Goal: Information Seeking & Learning: Check status

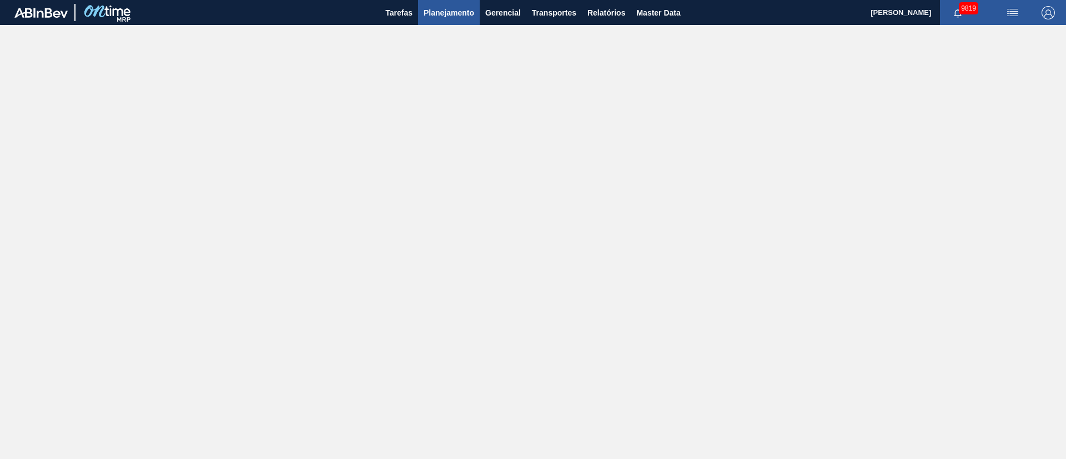
click at [445, 14] on span "Planejamento" at bounding box center [449, 12] width 51 height 13
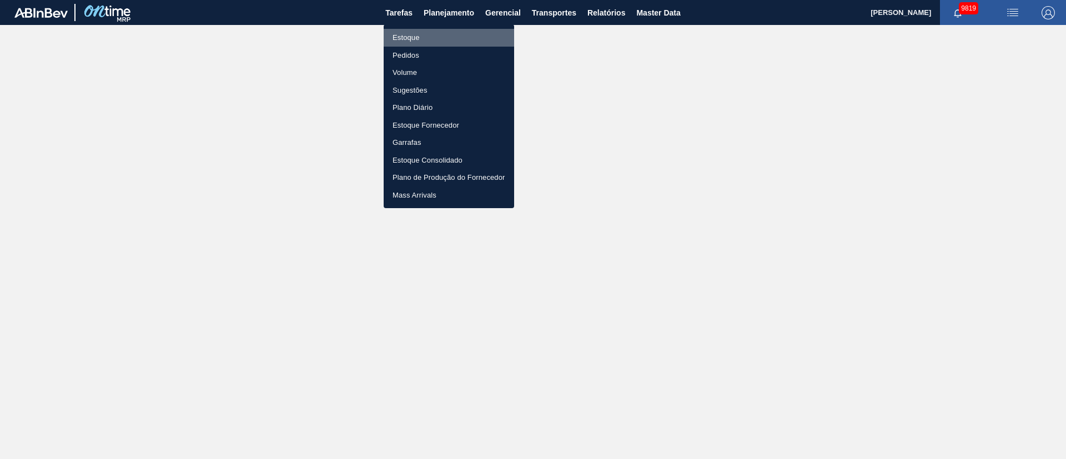
click at [418, 32] on li "Estoque" at bounding box center [449, 38] width 131 height 18
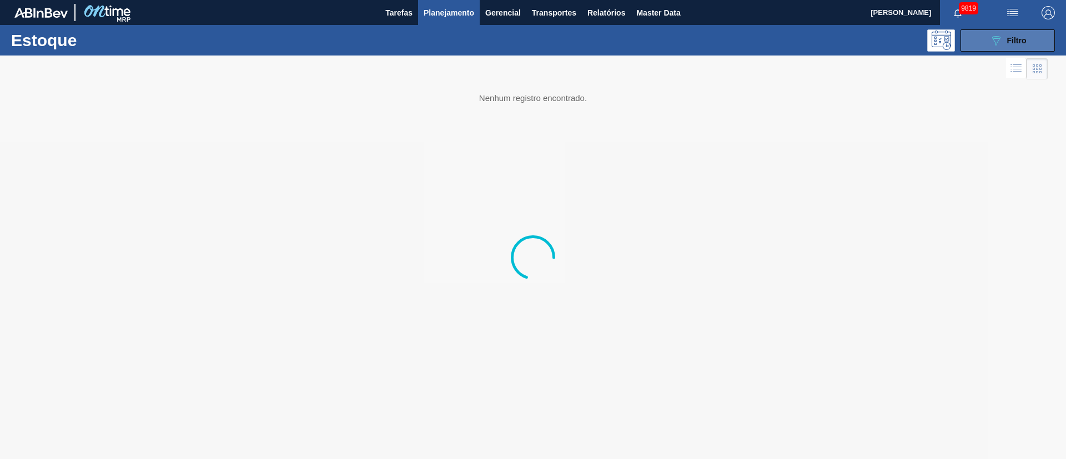
click at [1018, 34] on div "089F7B8B-B2A5-4AFE-B5C0-19BA573D28AC Filtro" at bounding box center [1008, 40] width 37 height 13
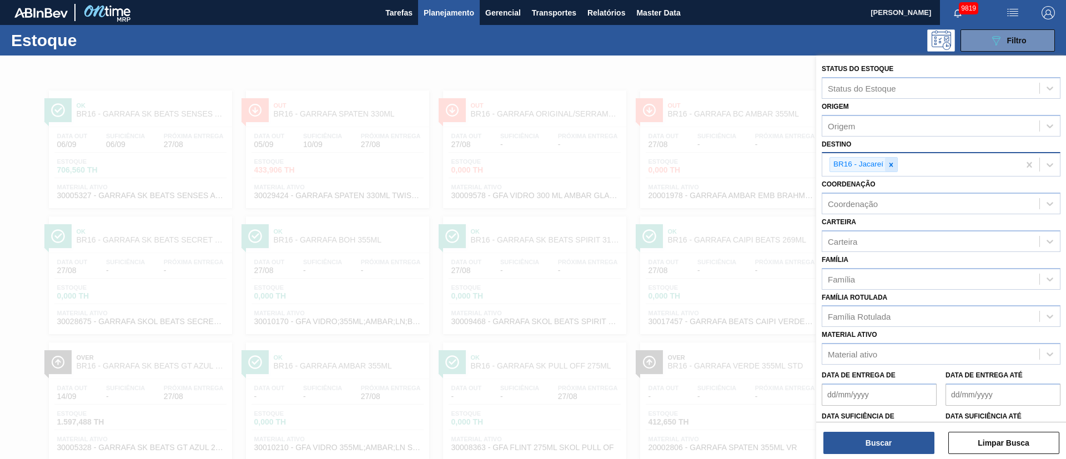
click at [890, 168] on icon at bounding box center [892, 165] width 8 height 8
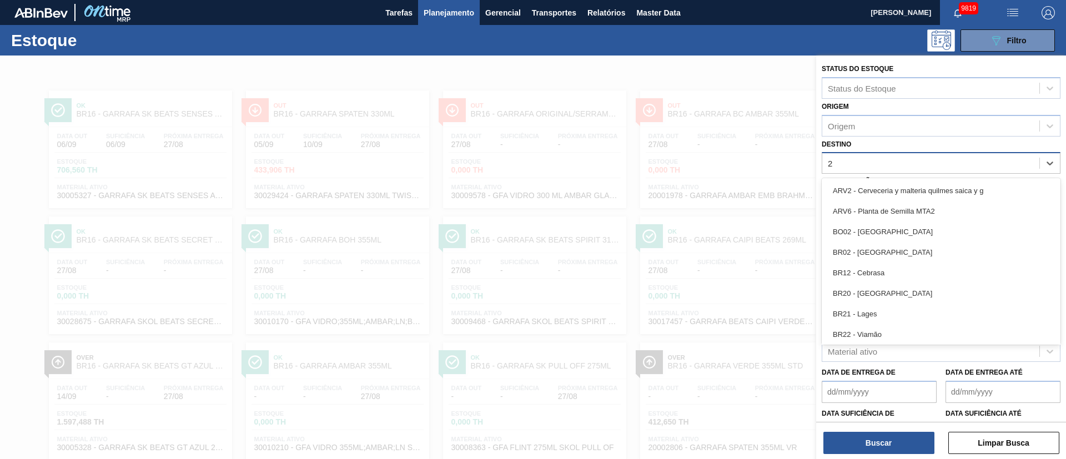
type input "23"
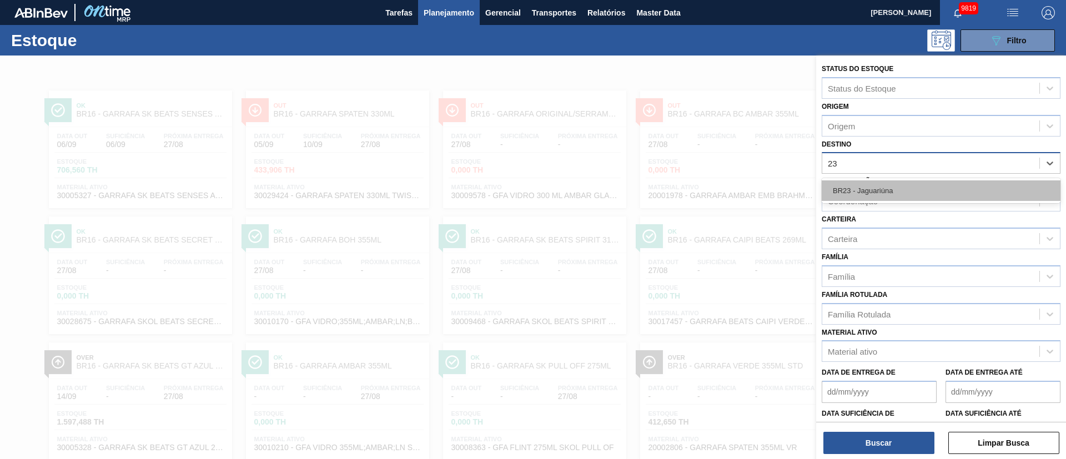
click at [868, 193] on div "BR23 - Jaguariúna" at bounding box center [941, 191] width 239 height 21
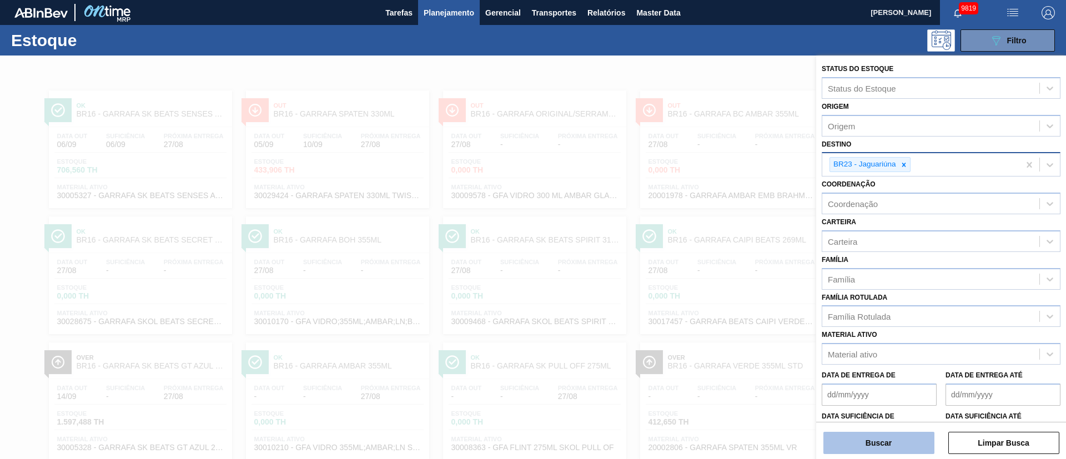
click at [870, 442] on button "Buscar" at bounding box center [879, 443] width 111 height 22
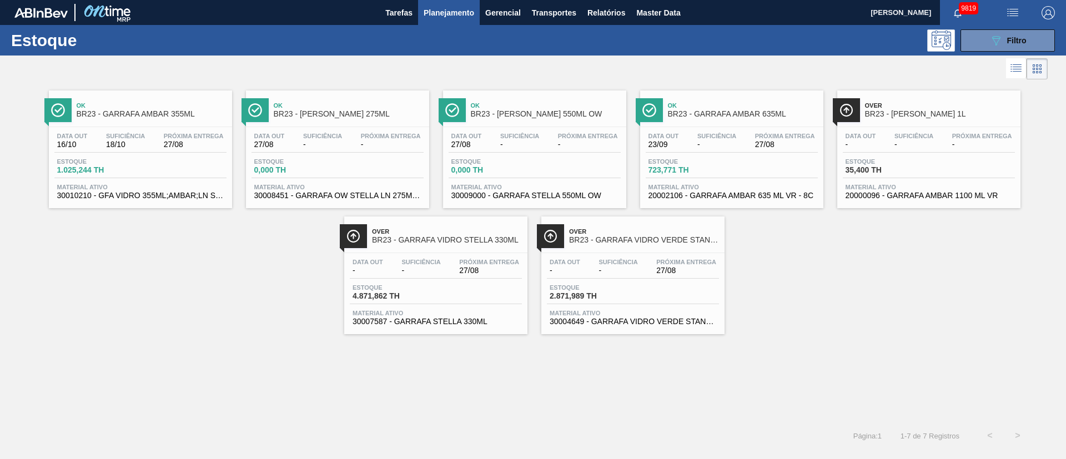
click at [581, 300] on div "Estoque 2.871,989 TH" at bounding box center [633, 294] width 172 height 20
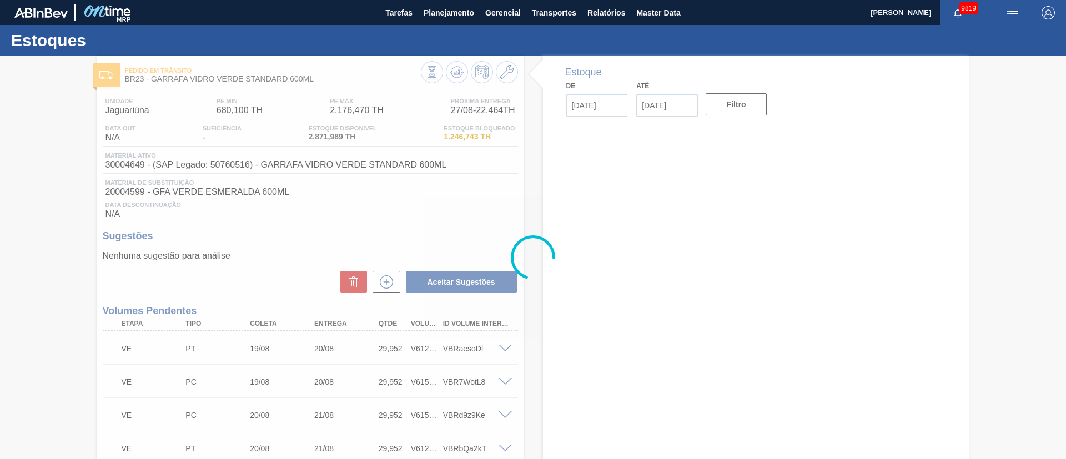
type input "[DATE]"
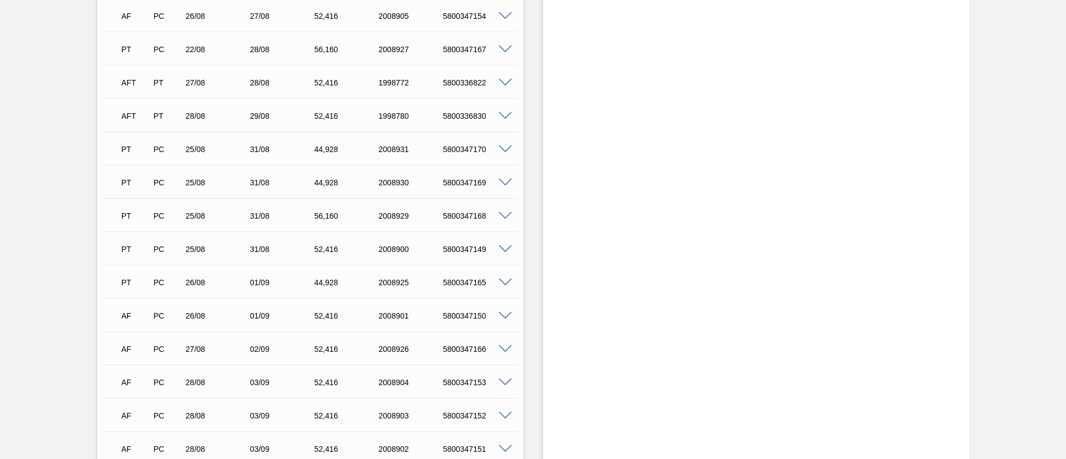
scroll to position [1357, 0]
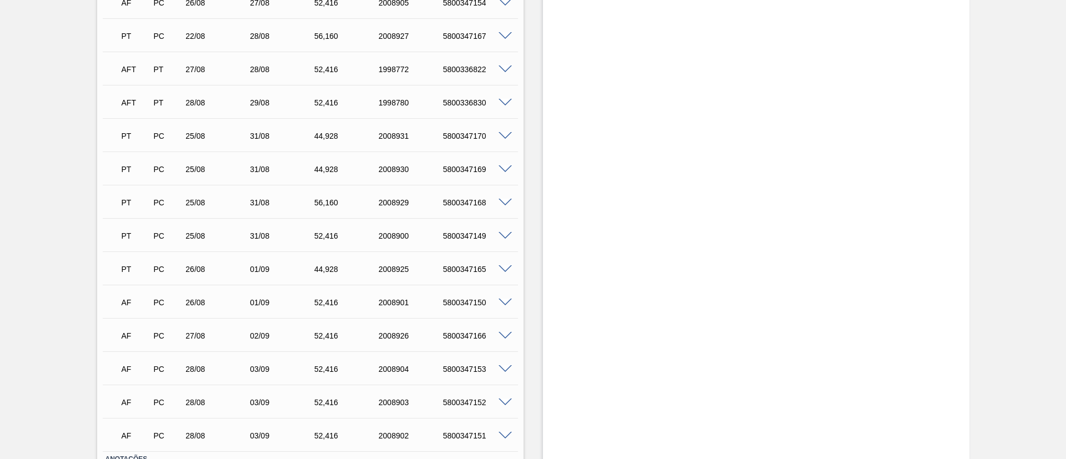
click at [503, 103] on span at bounding box center [505, 103] width 13 height 8
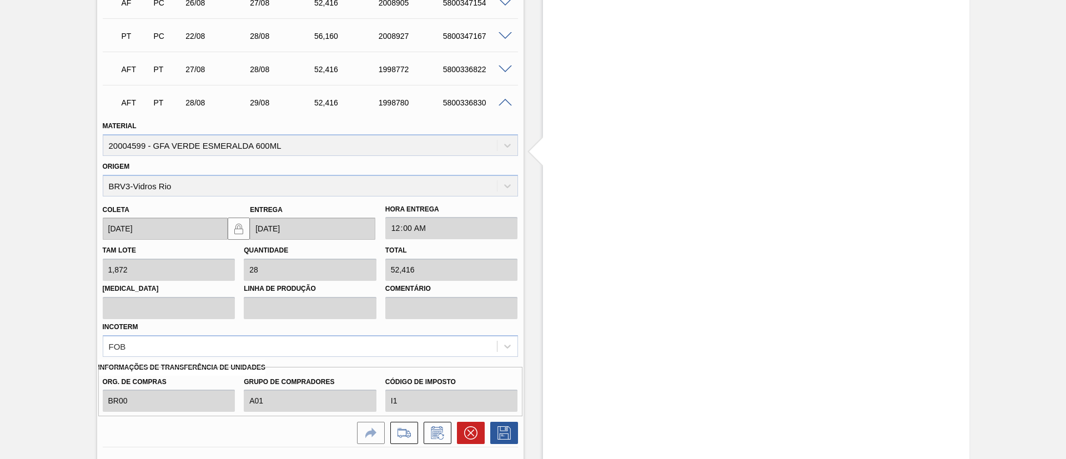
click at [503, 103] on span at bounding box center [505, 103] width 13 height 8
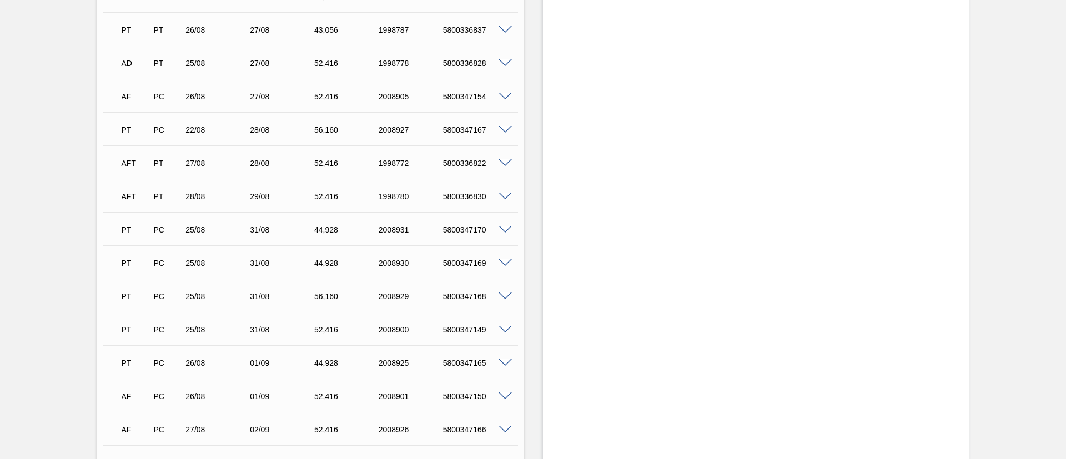
scroll to position [1274, 0]
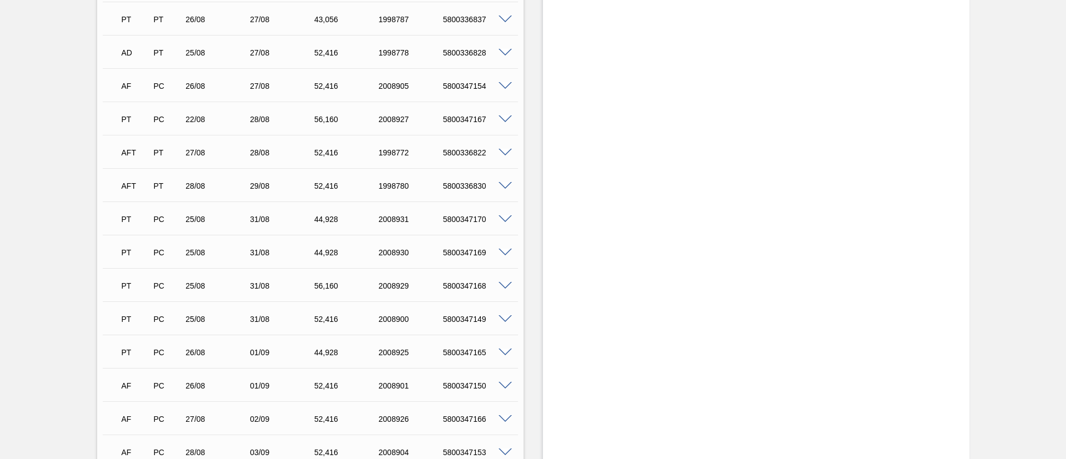
click at [506, 184] on span at bounding box center [505, 186] width 13 height 8
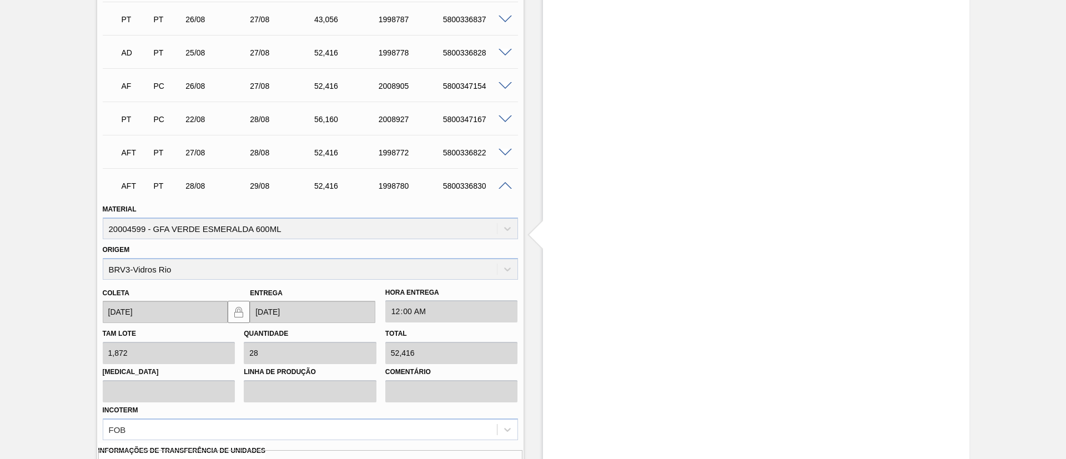
click at [505, 184] on span at bounding box center [505, 186] width 13 height 8
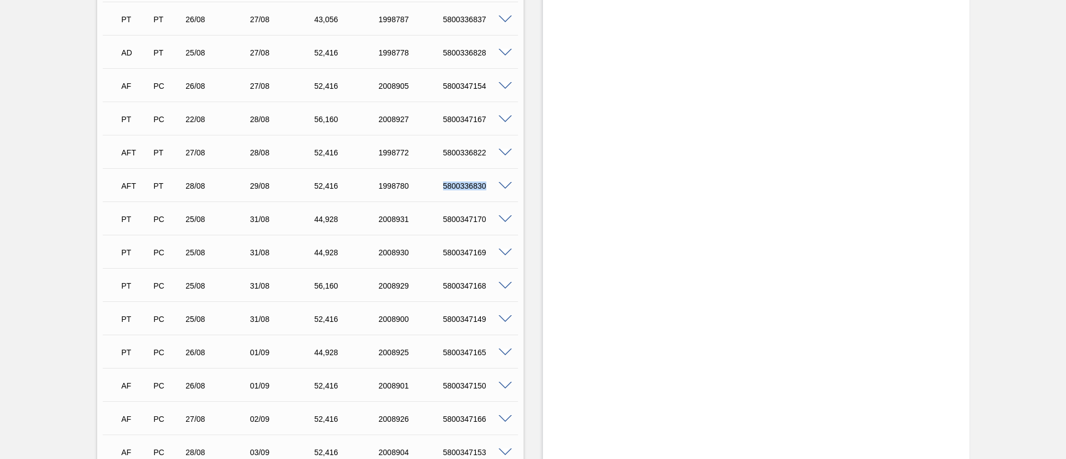
drag, startPoint x: 438, startPoint y: 185, endPoint x: 487, endPoint y: 192, distance: 48.9
click at [487, 192] on div "AFT PT 28/08 29/08 52,416 1998780 5800336830" at bounding box center [307, 185] width 386 height 22
copy div "5800336830"
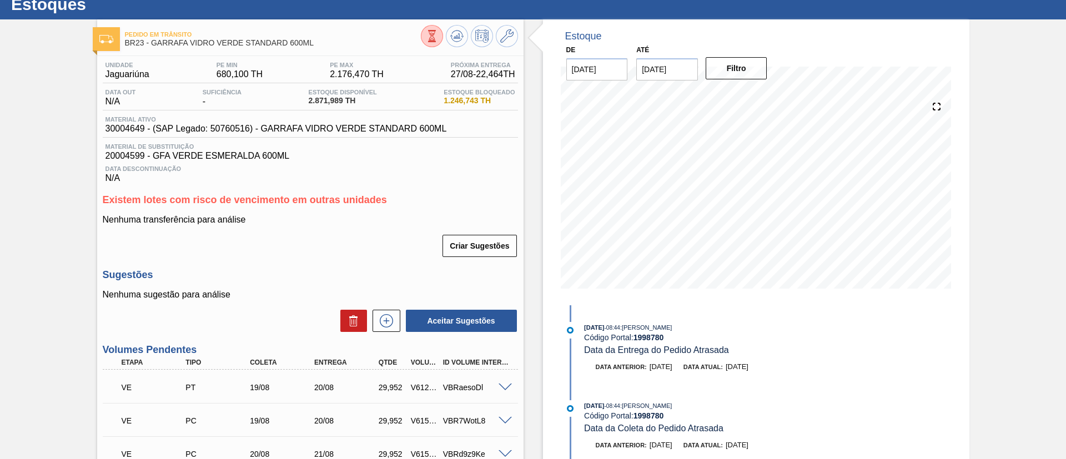
scroll to position [0, 0]
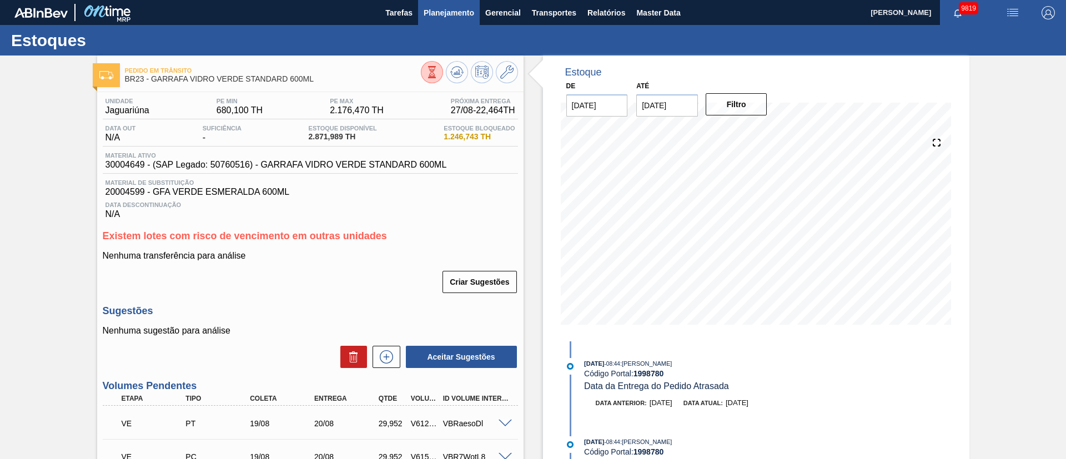
click at [456, 20] on button "Planejamento" at bounding box center [449, 12] width 62 height 25
